Goal: Task Accomplishment & Management: Manage account settings

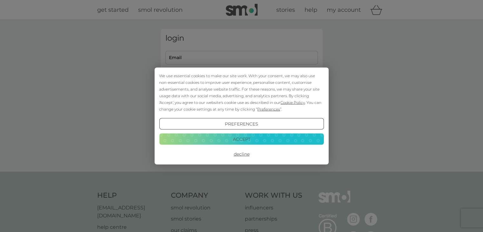
type input "[EMAIL_ADDRESS][DOMAIN_NAME]"
click at [241, 154] on button "Decline" at bounding box center [241, 153] width 164 height 11
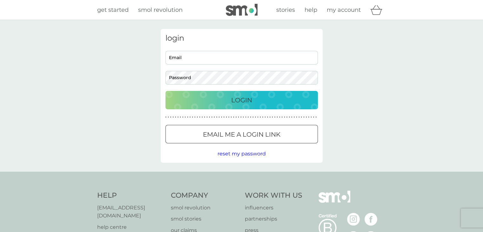
type input "[EMAIL_ADDRESS][DOMAIN_NAME]"
click at [236, 100] on p "Login" at bounding box center [241, 100] width 21 height 10
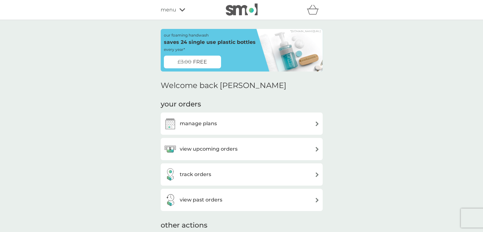
click at [314, 126] on div "manage plans" at bounding box center [241, 123] width 155 height 13
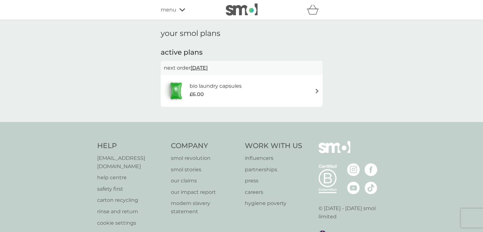
click at [317, 90] on img at bounding box center [316, 91] width 5 height 5
